Goal: Transaction & Acquisition: Purchase product/service

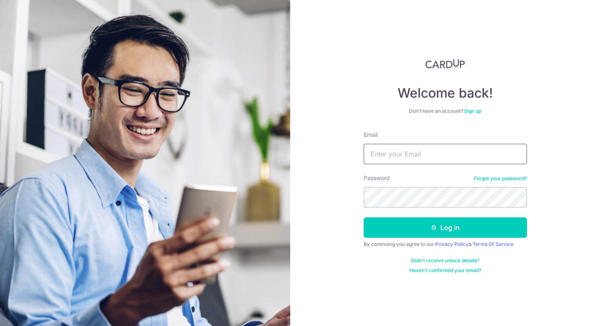
click at [374, 147] on input "Email" at bounding box center [444, 154] width 163 height 20
type input "[EMAIL_ADDRESS][DOMAIN_NAME]"
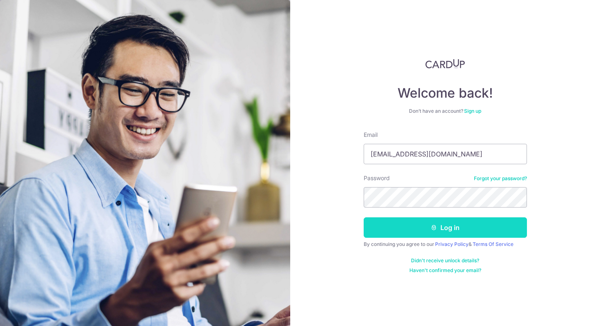
click at [425, 219] on button "Log in" at bounding box center [444, 227] width 163 height 20
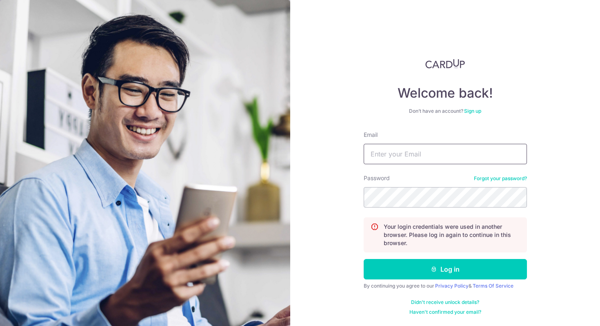
click at [419, 147] on input "Email" at bounding box center [444, 154] width 163 height 20
type input "danielleeyongen95@gmail.com"
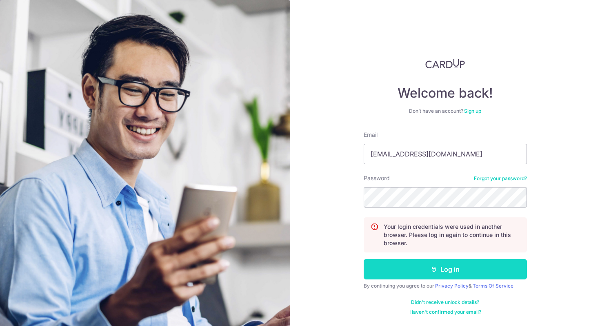
click at [445, 266] on button "Log in" at bounding box center [444, 269] width 163 height 20
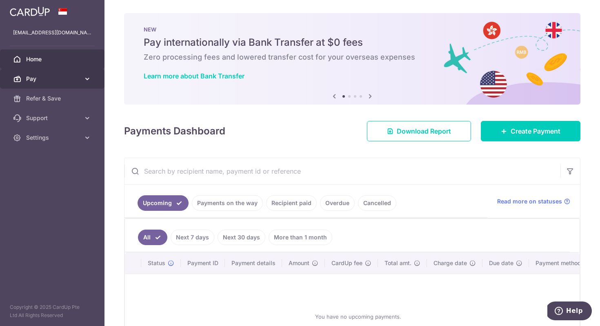
click at [89, 78] on icon at bounding box center [87, 79] width 8 height 8
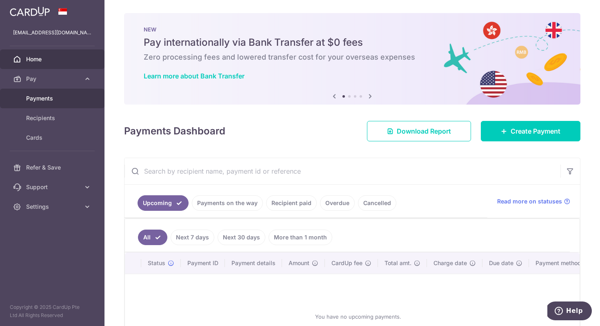
click at [69, 103] on link "Payments" at bounding box center [52, 99] width 104 height 20
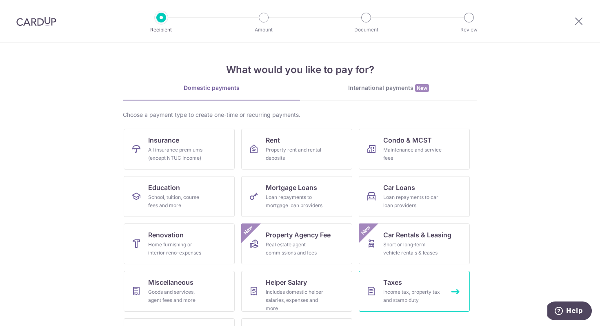
click at [399, 273] on link "Taxes Income tax, property tax and stamp duty" at bounding box center [414, 290] width 111 height 41
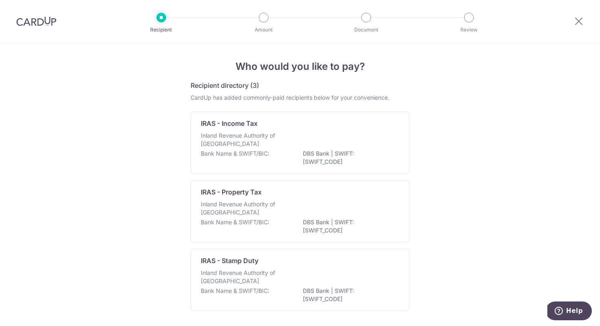
scroll to position [30, 0]
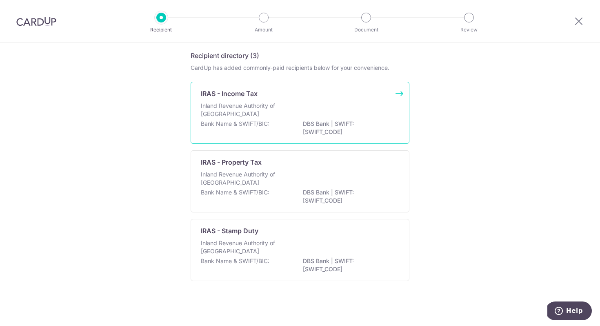
click at [311, 105] on div "Inland Revenue Authority of [GEOGRAPHIC_DATA]" at bounding box center [300, 111] width 198 height 18
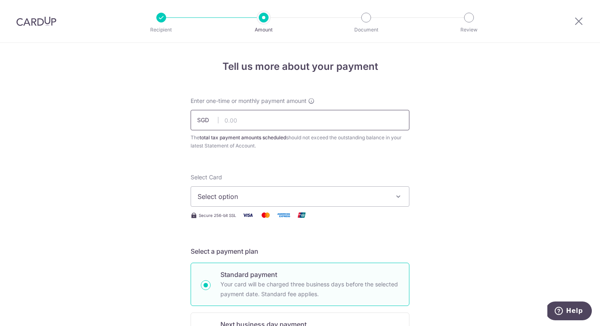
click at [347, 113] on input "text" at bounding box center [299, 120] width 219 height 20
click at [373, 118] on input "text" at bounding box center [299, 120] width 219 height 20
type input "2,458.11"
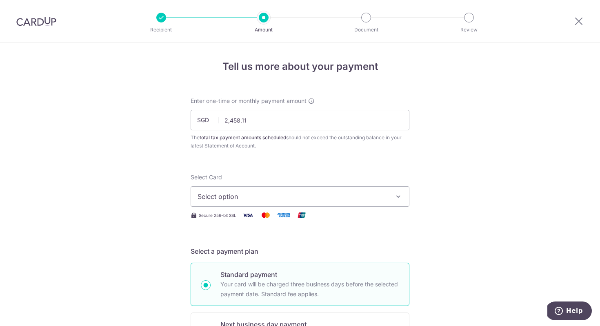
click at [330, 191] on button "Select option" at bounding box center [299, 196] width 219 height 20
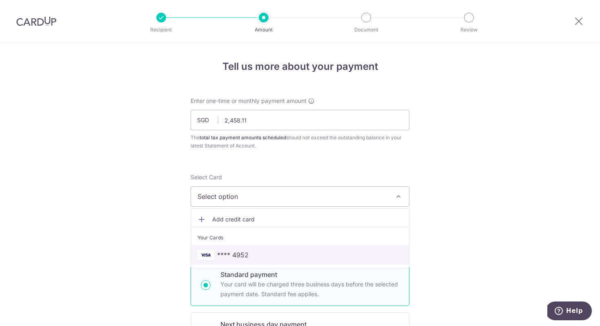
click at [304, 251] on span "**** 4952" at bounding box center [299, 255] width 205 height 10
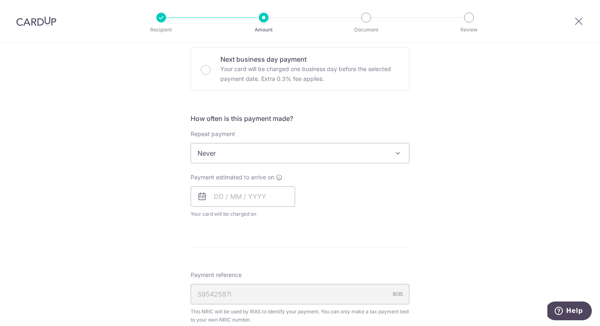
scroll to position [266, 0]
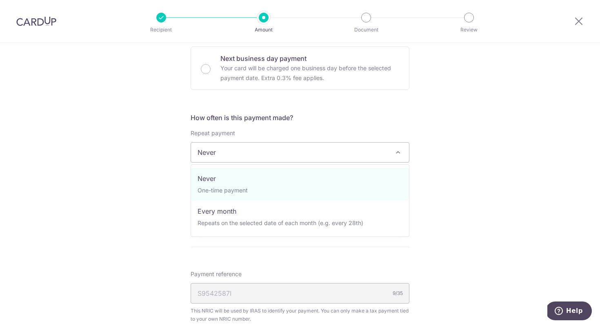
click at [377, 153] on span "Never" at bounding box center [300, 152] width 218 height 20
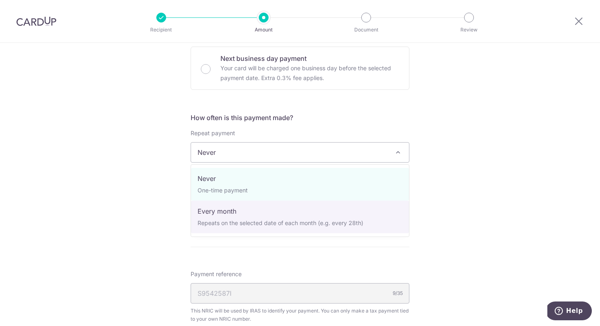
select select "3"
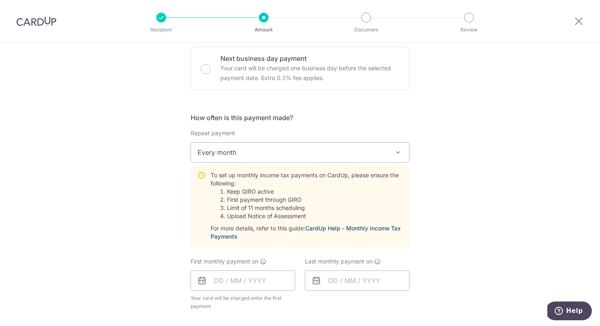
click at [371, 228] on link "CardUp Help - Monthly Income Tax Payments" at bounding box center [305, 231] width 190 height 15
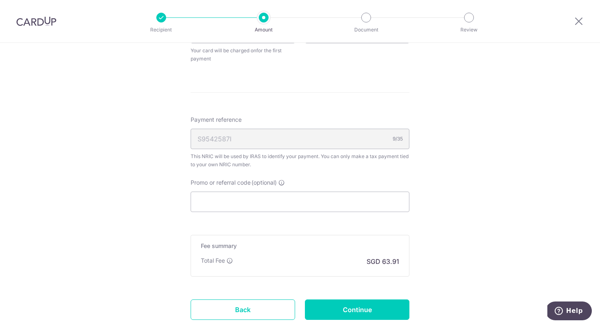
scroll to position [523, 0]
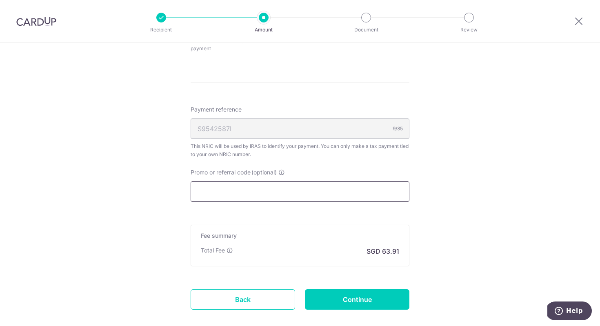
click at [265, 194] on input "Promo or referral code (optional)" at bounding box center [299, 191] width 219 height 20
type input "C"
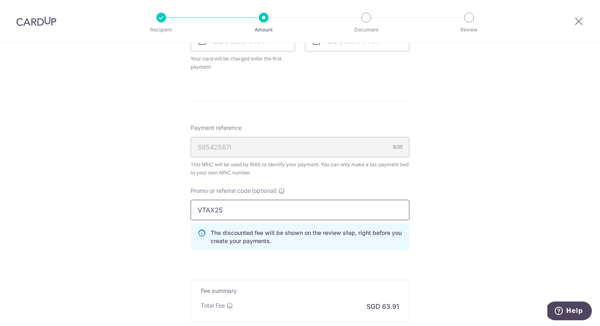
scroll to position [472, 0]
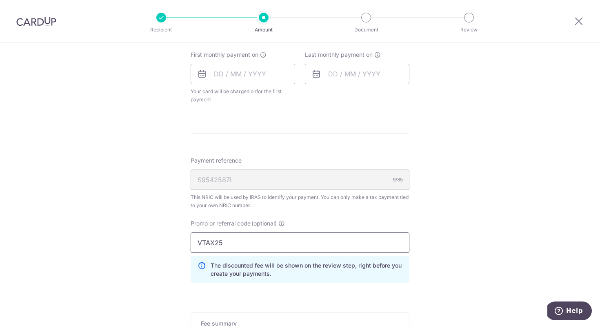
drag, startPoint x: 225, startPoint y: 241, endPoint x: 175, endPoint y: 241, distance: 50.2
click at [175, 241] on div "Tell us more about your payment Enter one-time or monthly payment amount SGD 2,…" at bounding box center [300, 14] width 600 height 887
type input "m"
type input "MLTAX25R"
click at [420, 233] on div "Tell us more about your payment Enter one-time or monthly payment amount SGD 2,…" at bounding box center [300, 14] width 600 height 887
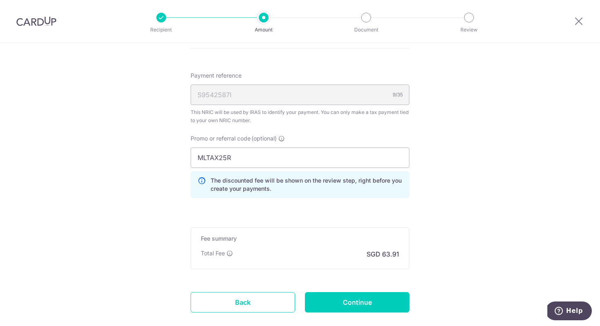
scroll to position [489, 0]
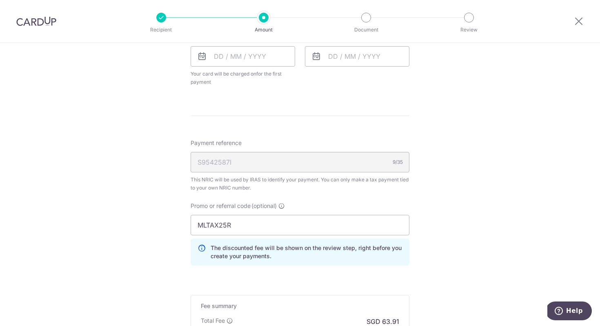
click at [412, 218] on div "Promo or referral code (optional) MLTAX25R The discounted fee will be shown on …" at bounding box center [300, 237] width 228 height 70
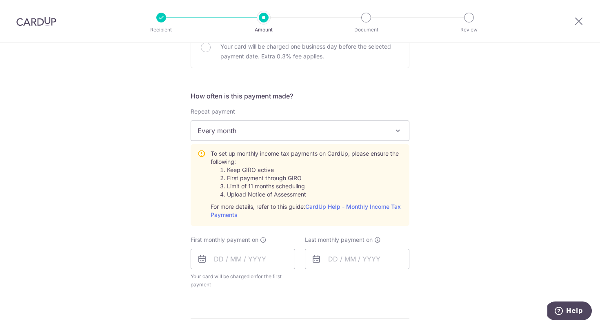
scroll to position [312, 0]
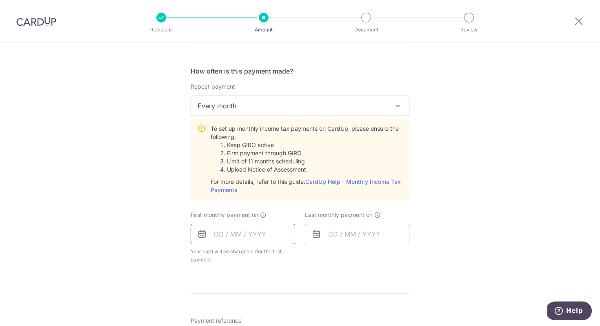
click at [236, 234] on input "text" at bounding box center [242, 234] width 104 height 20
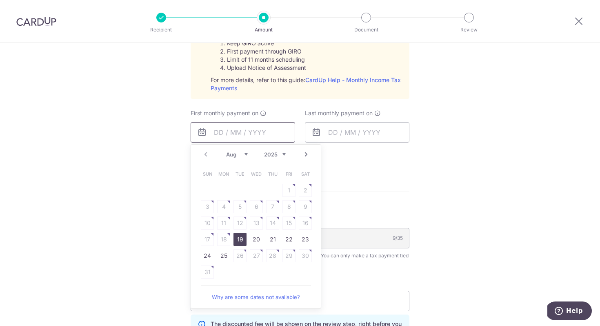
scroll to position [448, 0]
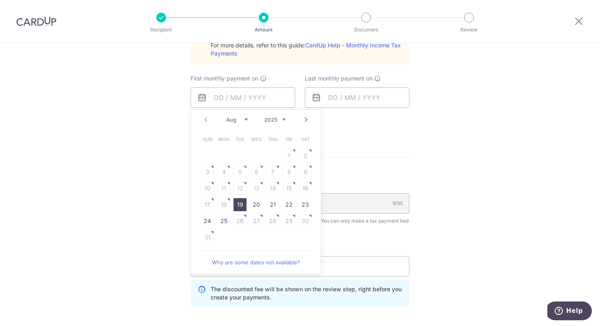
click at [239, 205] on link "19" at bounding box center [239, 204] width 13 height 13
type input "[DATE]"
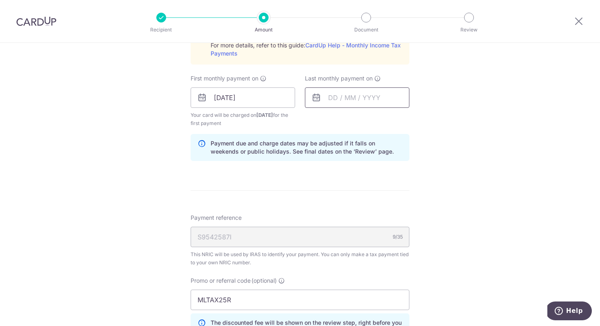
click at [347, 97] on input "text" at bounding box center [357, 97] width 104 height 20
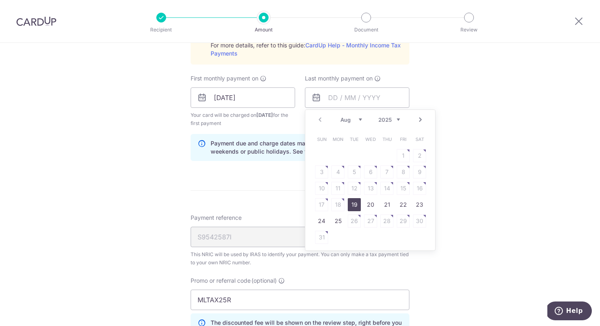
click at [358, 120] on select "Aug Sep Oct Nov Dec" at bounding box center [351, 119] width 22 height 7
click at [388, 120] on select "2025 2026" at bounding box center [389, 119] width 22 height 7
click at [352, 120] on select "Jan Feb Mar Apr May Jun Jul Aug Sep" at bounding box center [351, 119] width 22 height 7
click at [385, 189] on link "19" at bounding box center [386, 188] width 13 height 13
type input "[DATE]"
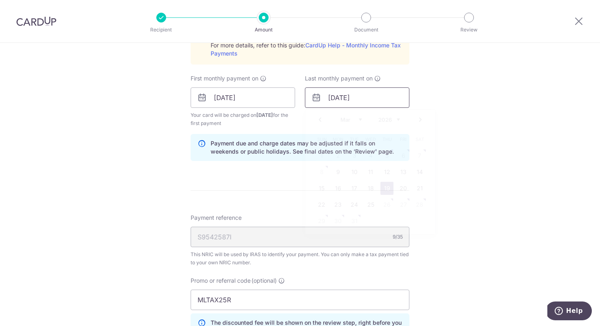
click at [359, 101] on input "[DATE]" at bounding box center [357, 97] width 104 height 20
click at [235, 93] on input "[DATE]" at bounding box center [242, 97] width 104 height 20
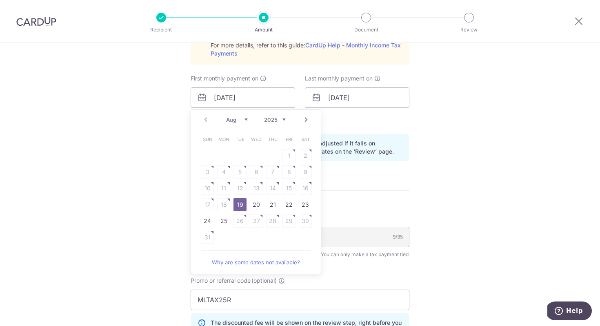
click at [425, 123] on div "Tell us more about your payment Enter one-time or monthly payment amount SGD 2,…" at bounding box center [300, 55] width 600 height 921
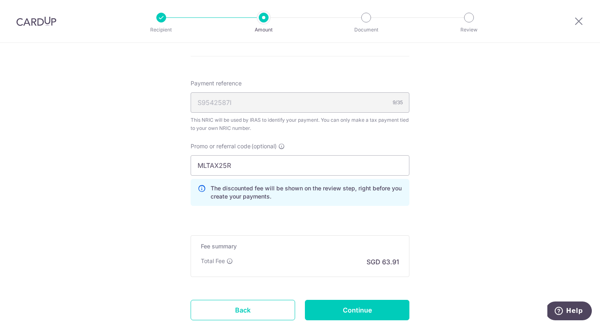
scroll to position [638, 0]
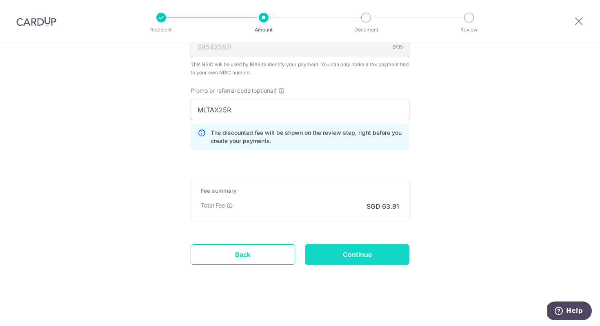
click at [341, 252] on input "Continue" at bounding box center [357, 254] width 104 height 20
type input "Create Schedule"
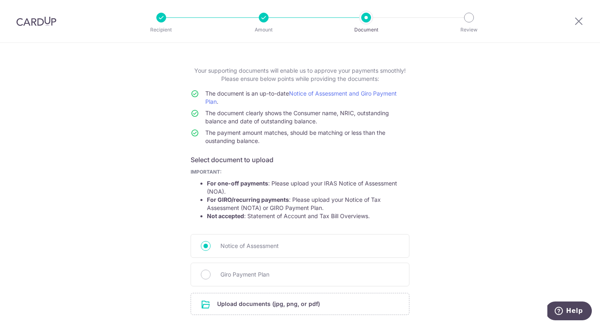
scroll to position [91, 0]
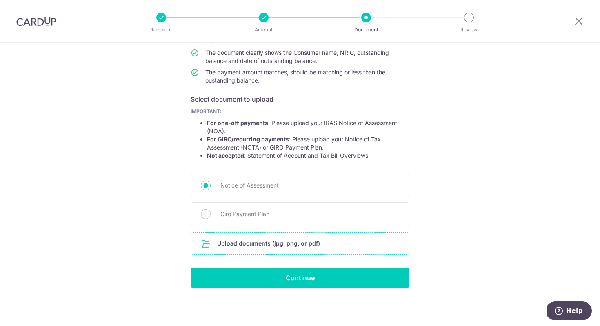
click at [281, 244] on input "file" at bounding box center [300, 243] width 218 height 21
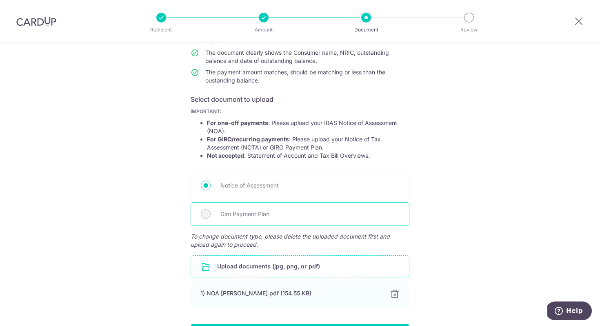
click at [233, 210] on span "Giro Payment Plan" at bounding box center [309, 214] width 179 height 10
click at [236, 216] on span "Giro Payment Plan" at bounding box center [309, 214] width 179 height 10
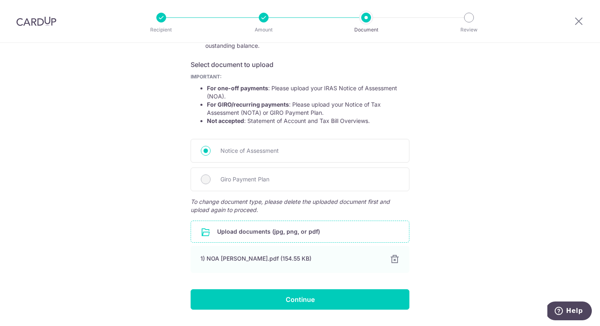
scroll to position [125, 0]
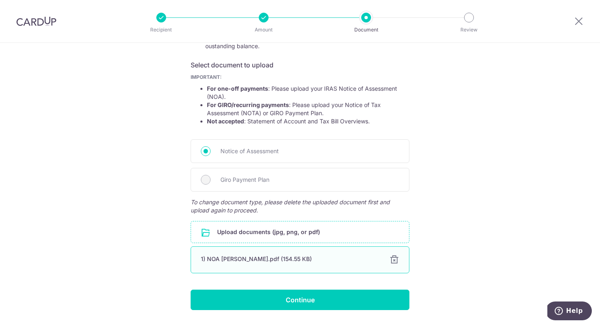
click at [396, 260] on div at bounding box center [394, 260] width 10 height 10
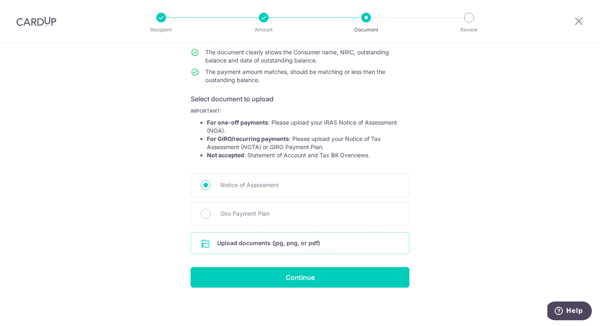
scroll to position [91, 0]
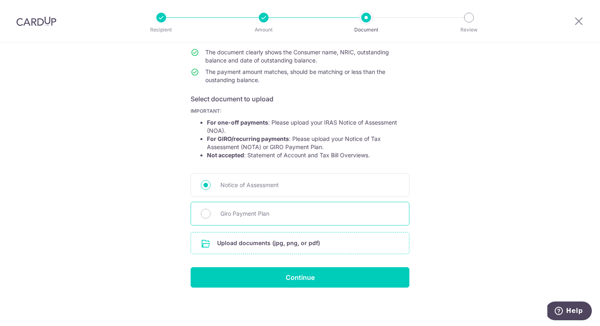
click at [272, 213] on span "Giro Payment Plan" at bounding box center [309, 213] width 179 height 10
click at [210, 213] on input "Giro Payment Plan" at bounding box center [206, 213] width 10 height 10
radio input "true"
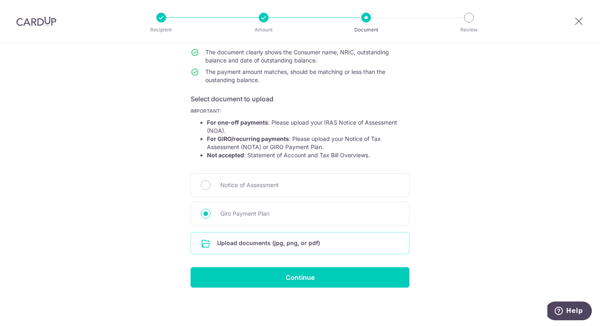
click at [282, 243] on input "file" at bounding box center [300, 242] width 218 height 21
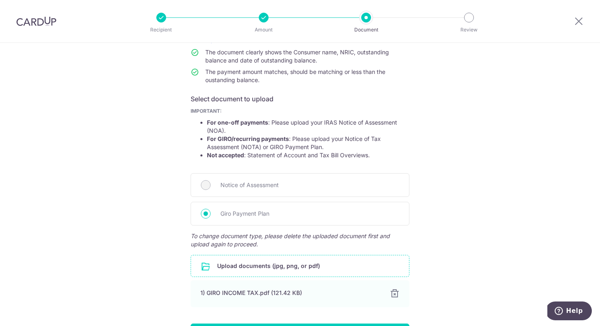
scroll to position [147, 0]
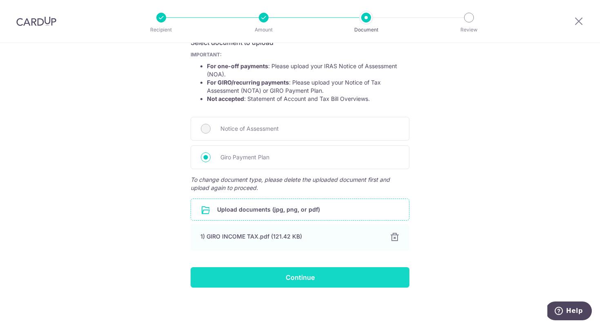
click at [348, 277] on input "Continue" at bounding box center [299, 277] width 219 height 20
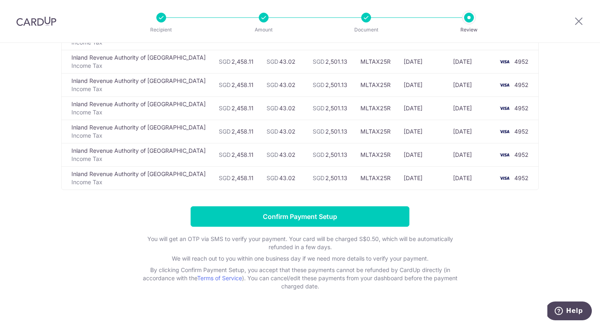
scroll to position [132, 0]
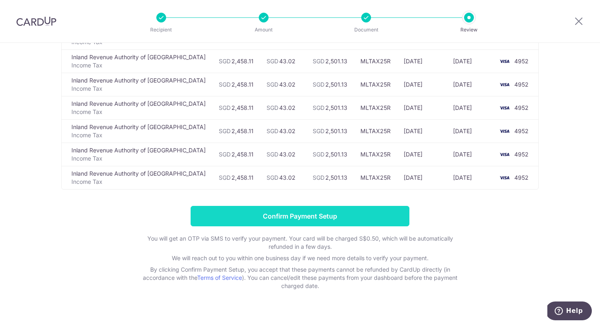
click at [332, 214] on input "Confirm Payment Setup" at bounding box center [299, 216] width 219 height 20
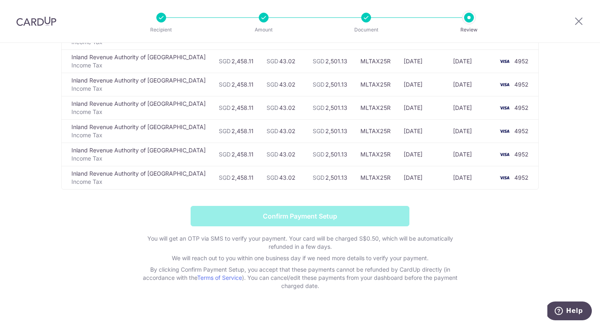
scroll to position [0, 0]
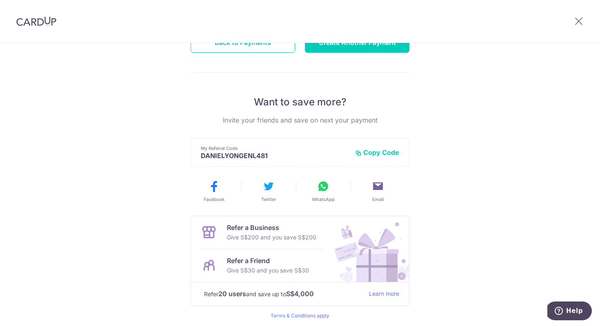
scroll to position [128, 0]
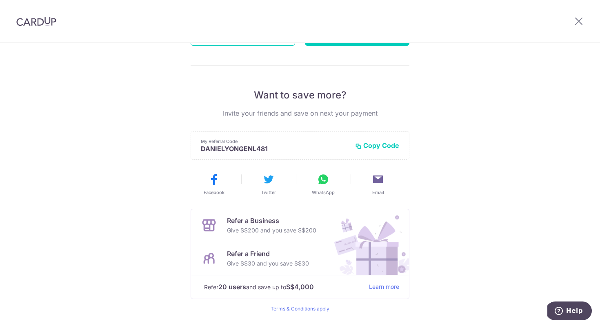
click at [374, 146] on button "Copy Code" at bounding box center [377, 145] width 44 height 8
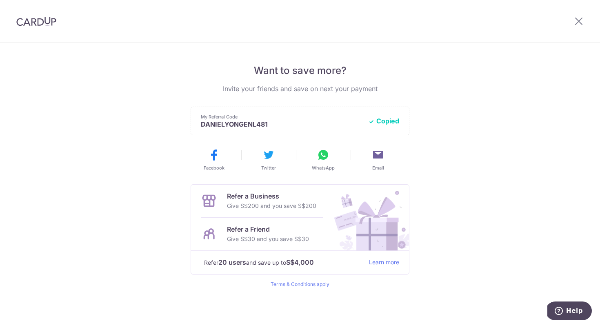
scroll to position [0, 0]
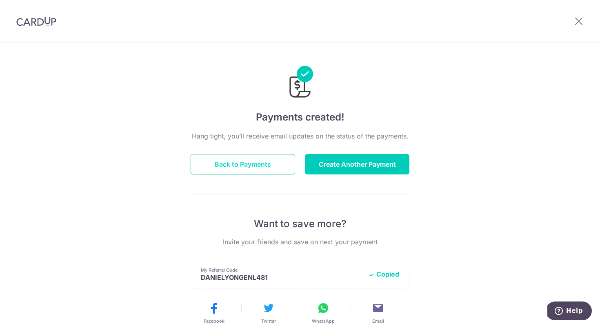
click at [280, 168] on button "Back to Payments" at bounding box center [242, 164] width 104 height 20
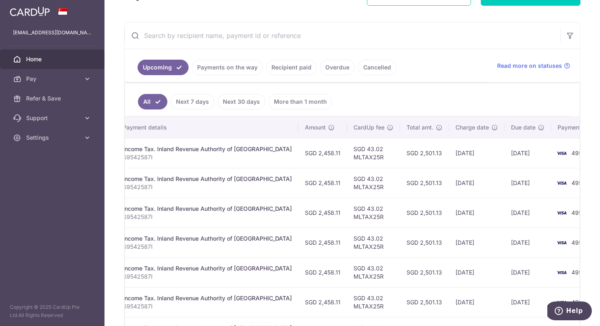
scroll to position [226, 0]
